Goal: Complete application form

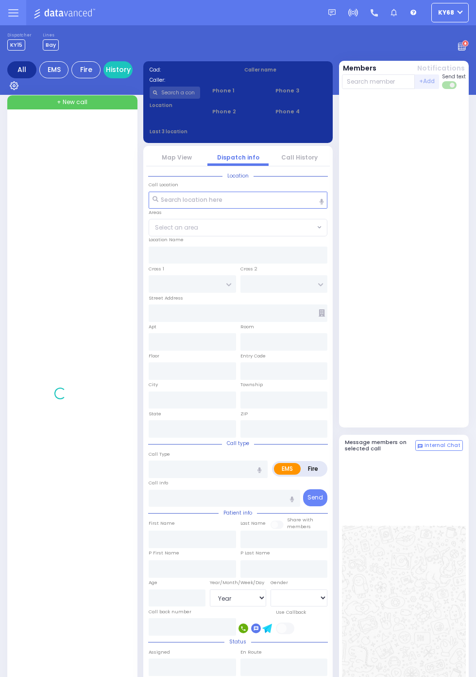
select select "Year"
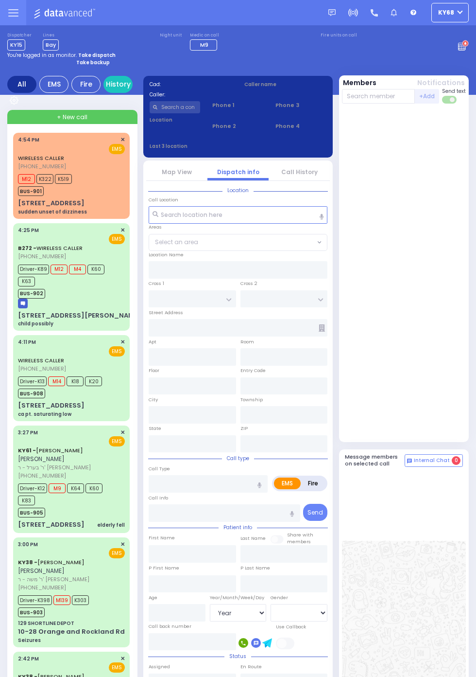
click at [22, 301] on img at bounding box center [23, 304] width 10 height 10
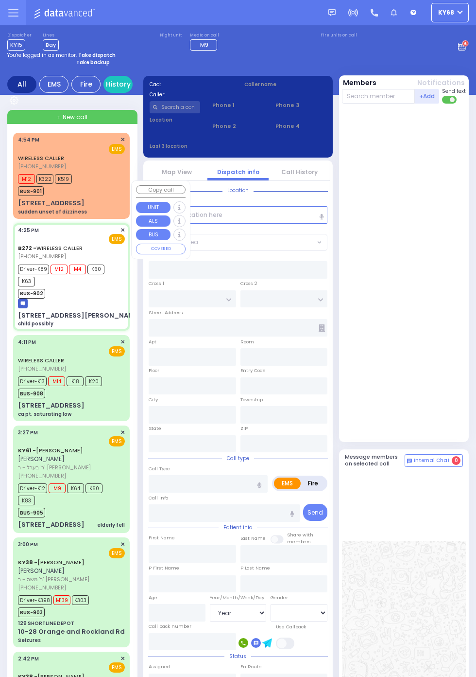
select select
type input "child possibly"
radio input "true"
type input "Unknown"
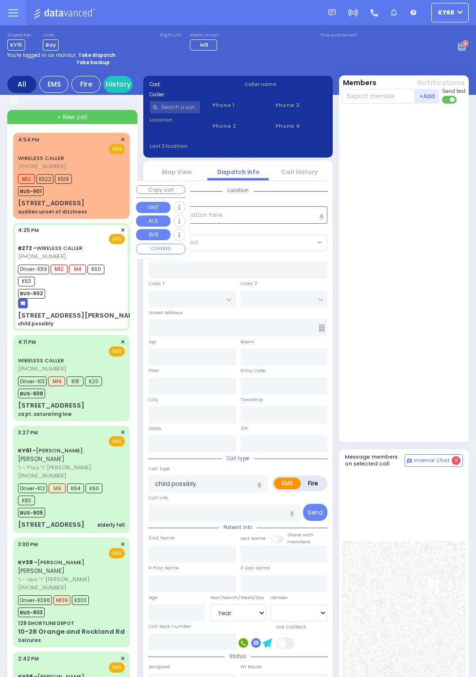
select select "Year"
type input "16:25"
type input "16:29"
type input "16:40"
type input "17:03"
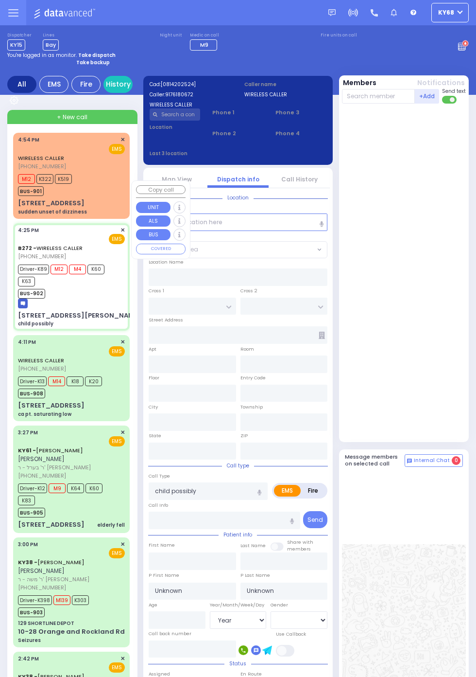
type input "MINE RD"
type input "COLONY DR"
type input "[STREET_ADDRESS][PERSON_NAME]"
type input "Monroe"
type input "[US_STATE]"
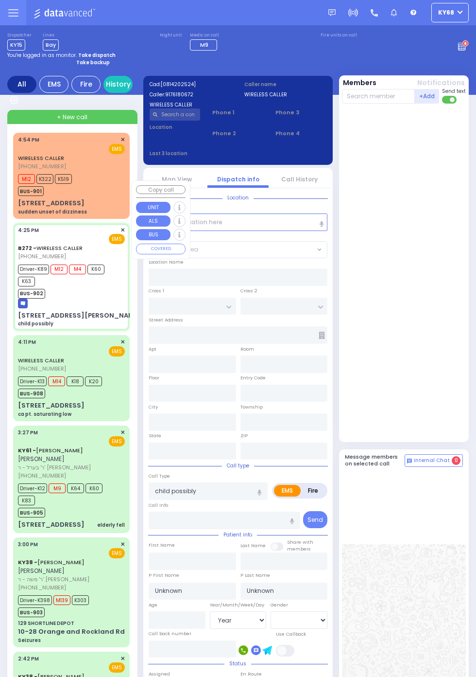
type input "10950"
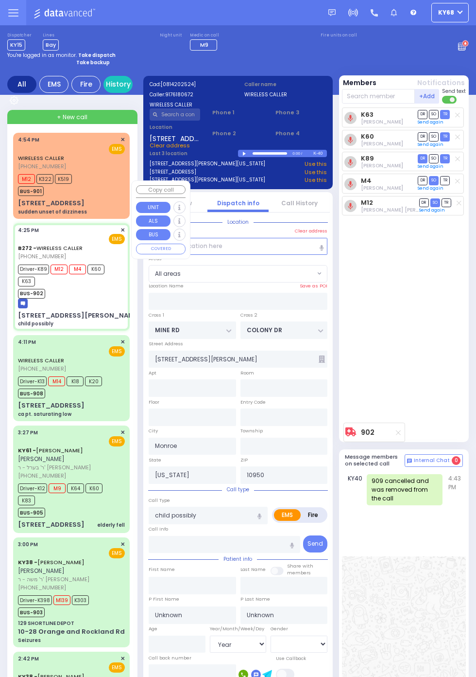
click at [452, 353] on div "K63 [PERSON_NAME] DR SO TR Sending text" at bounding box center [405, 262] width 126 height 311
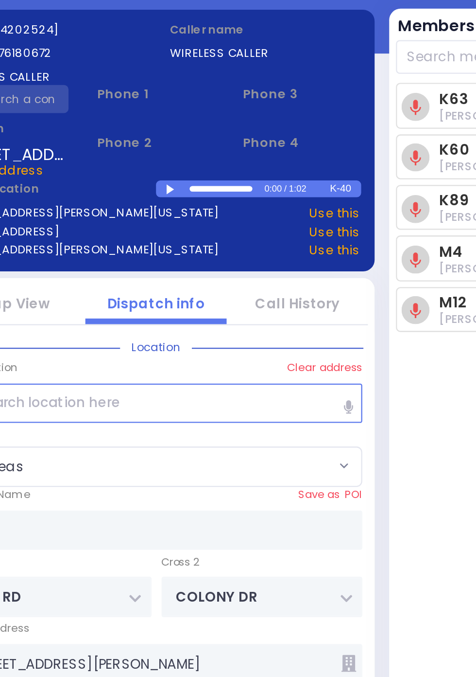
click at [244, 154] on div at bounding box center [245, 153] width 5 height 4
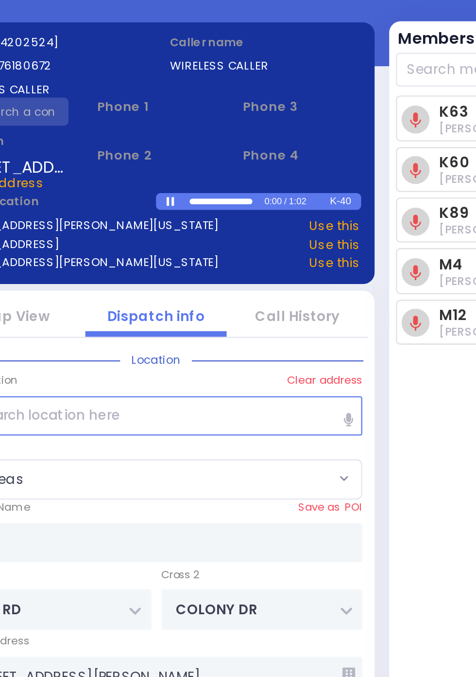
scroll to position [0, 0]
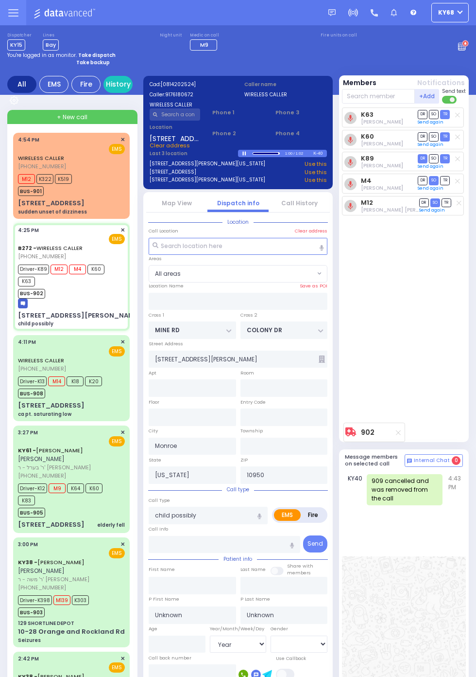
select select
radio input "true"
select select "Year"
type input "[GEOGRAPHIC_DATA]"
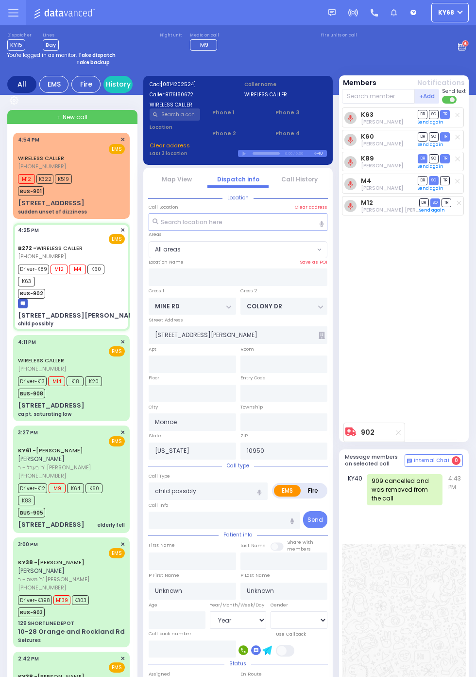
select select
radio input "true"
select select "Year"
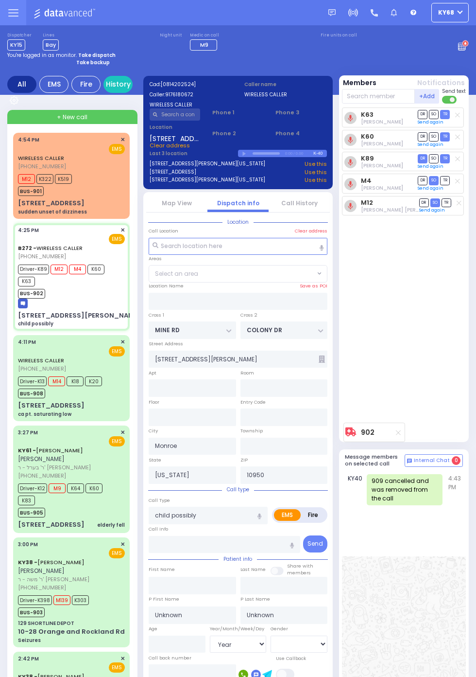
select select
radio input "true"
select select "Year"
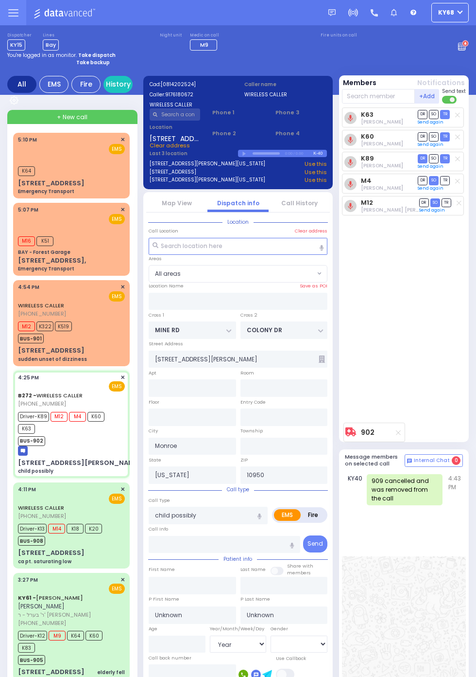
select select
radio input "true"
type input "[PERSON_NAME]"
type input "1"
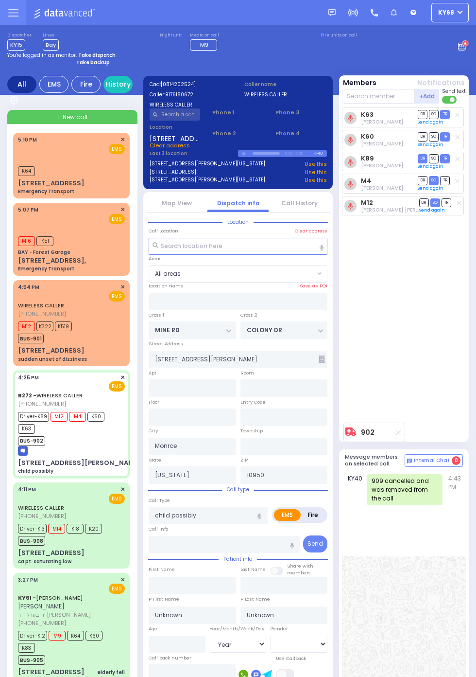
select select "Year"
select select "[DEMOGRAPHIC_DATA]"
